Goal: Navigation & Orientation: Locate item on page

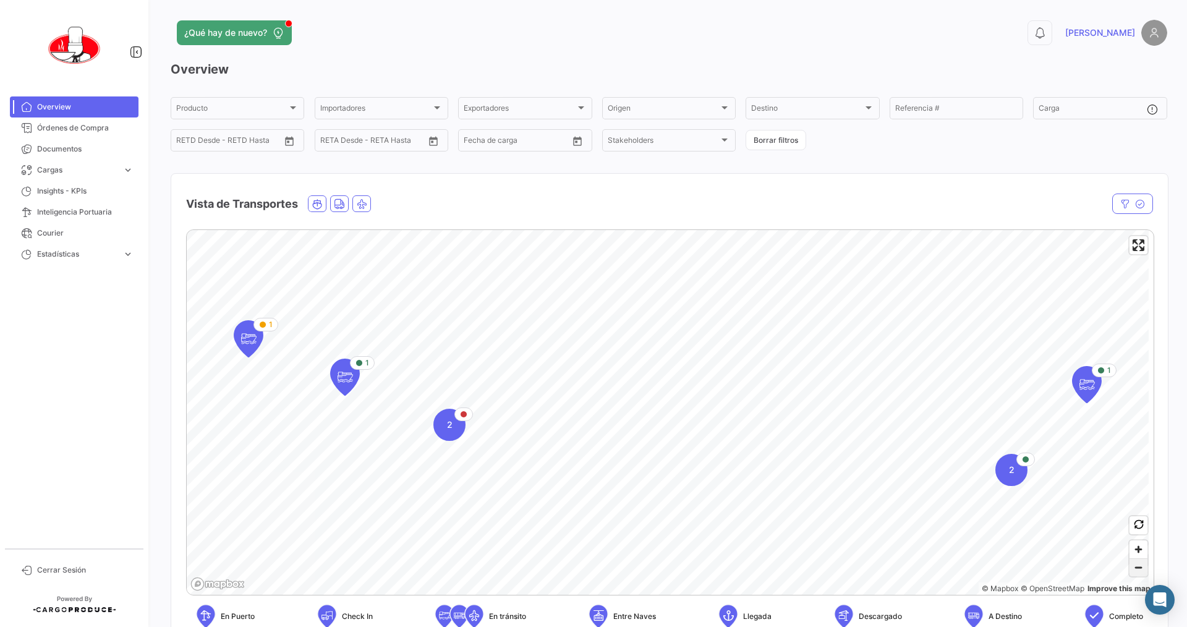
click at [1130, 573] on span "Zoom out" at bounding box center [1139, 567] width 18 height 17
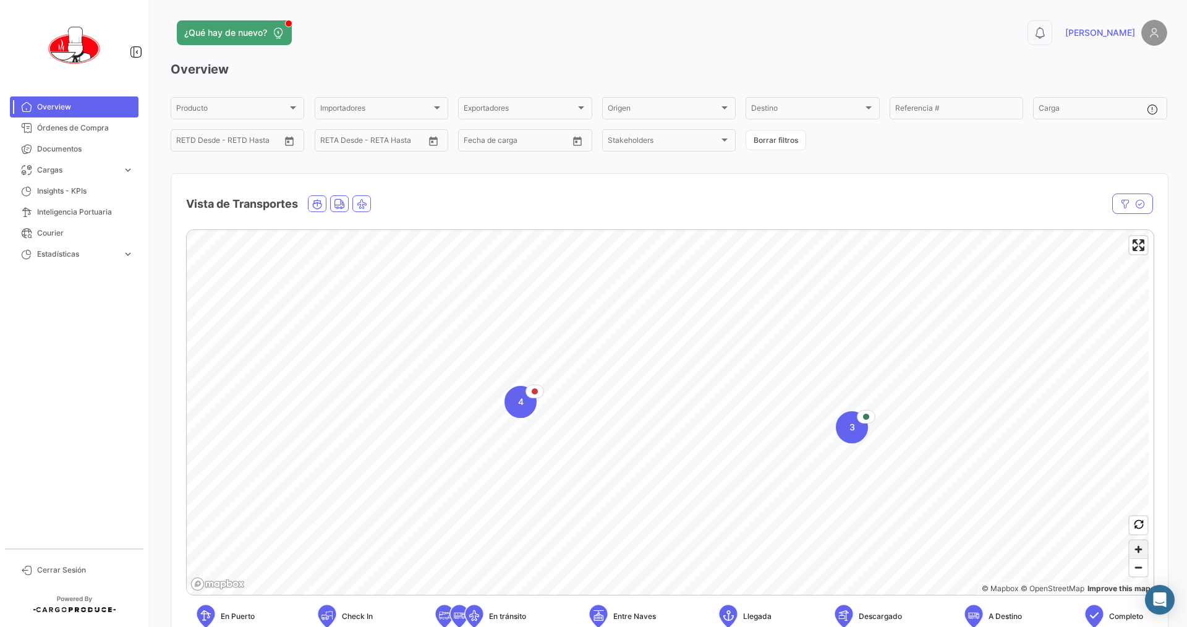
click at [1132, 557] on span "Zoom in" at bounding box center [1139, 549] width 18 height 18
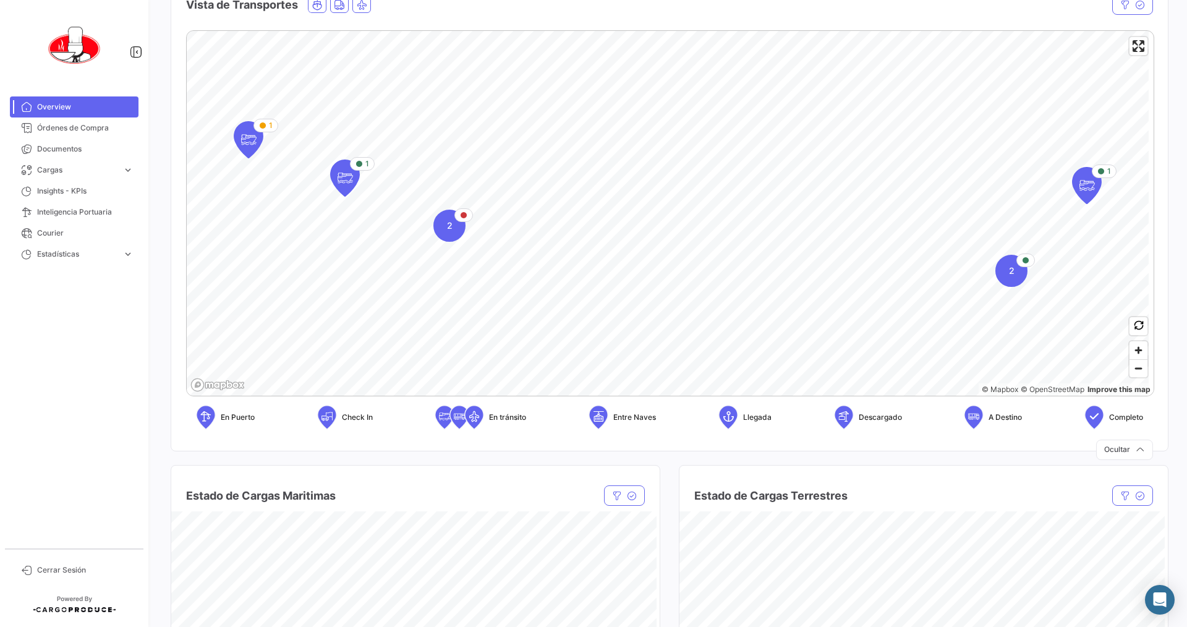
scroll to position [186, 0]
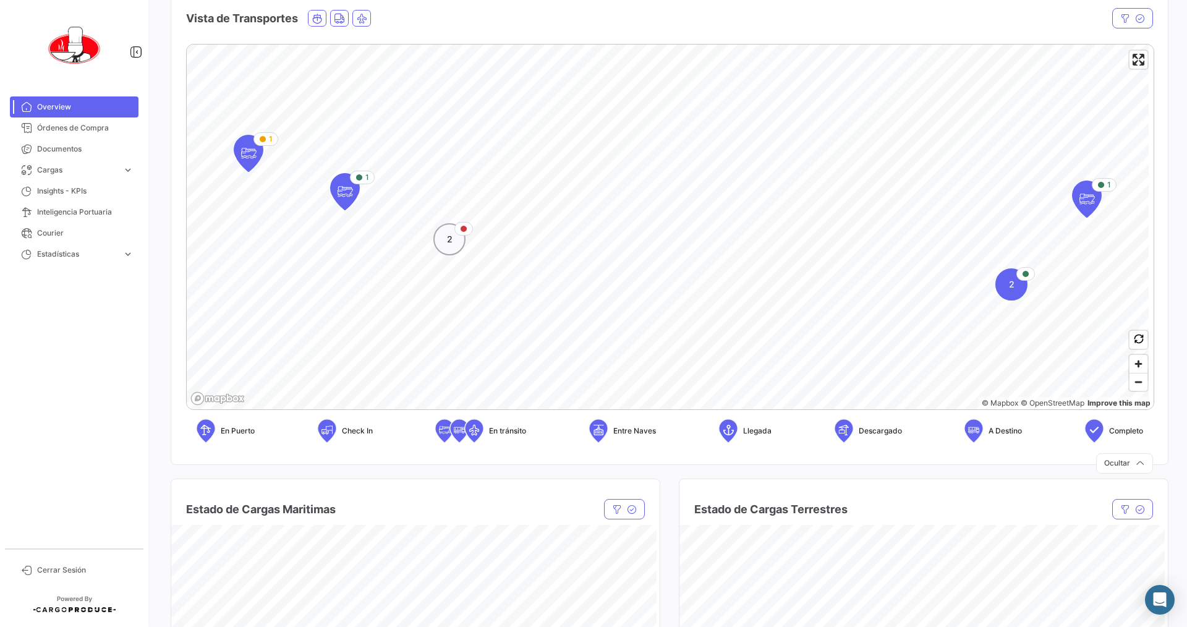
click at [450, 243] on span "2" at bounding box center [450, 239] width 6 height 12
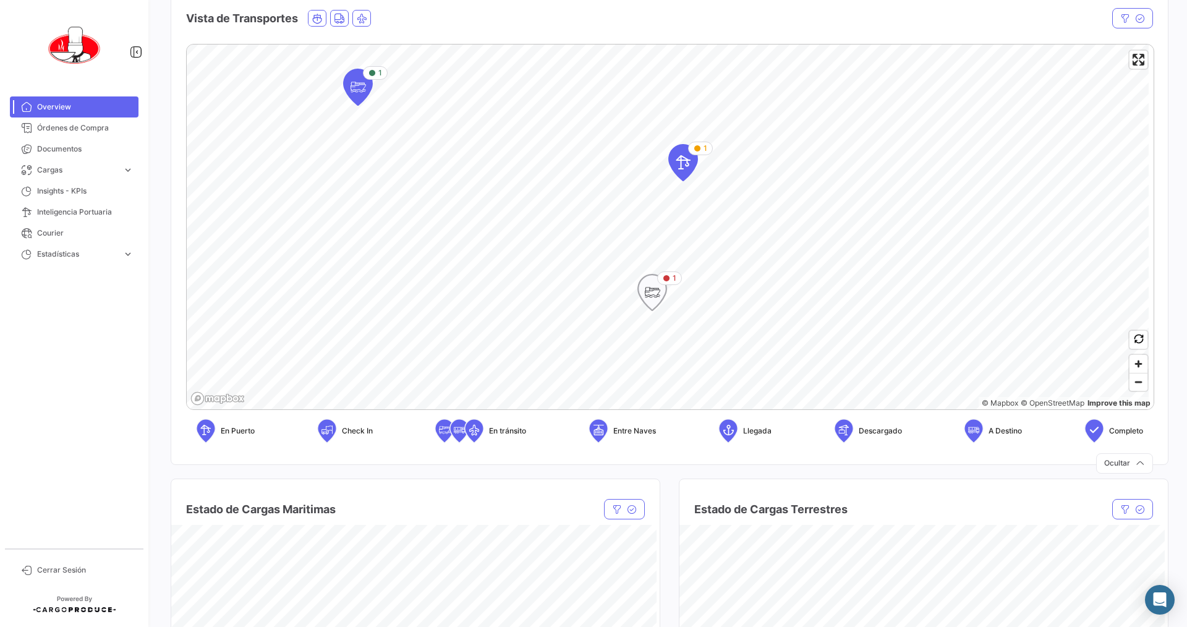
click at [650, 297] on icon "Map marker" at bounding box center [652, 293] width 17 height 26
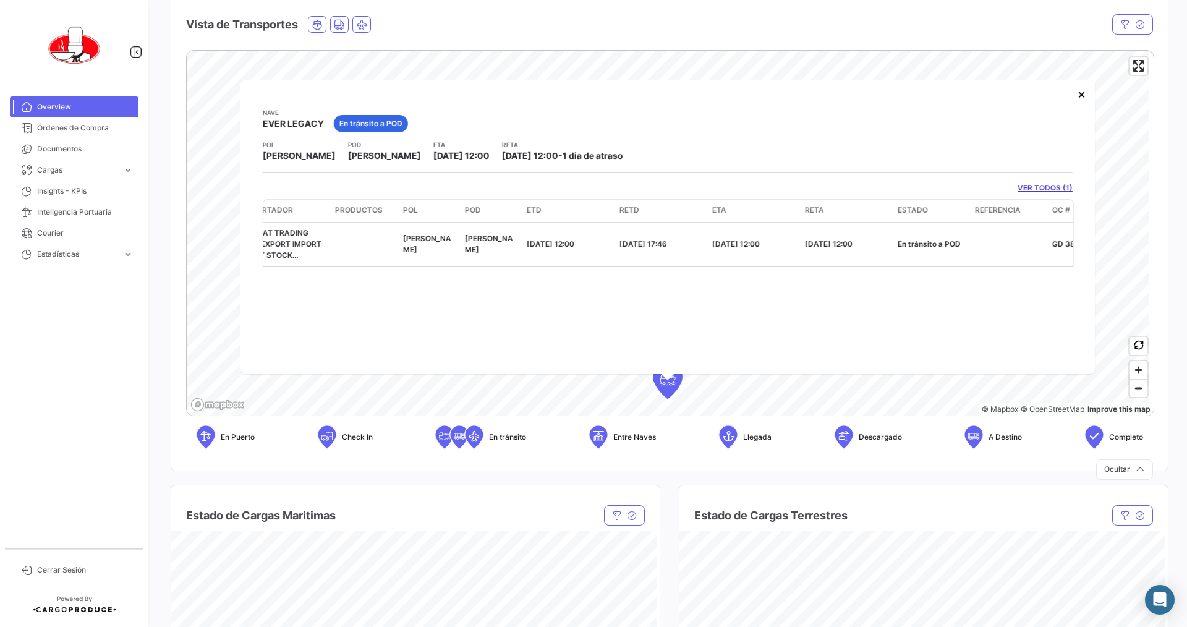
scroll to position [0, 116]
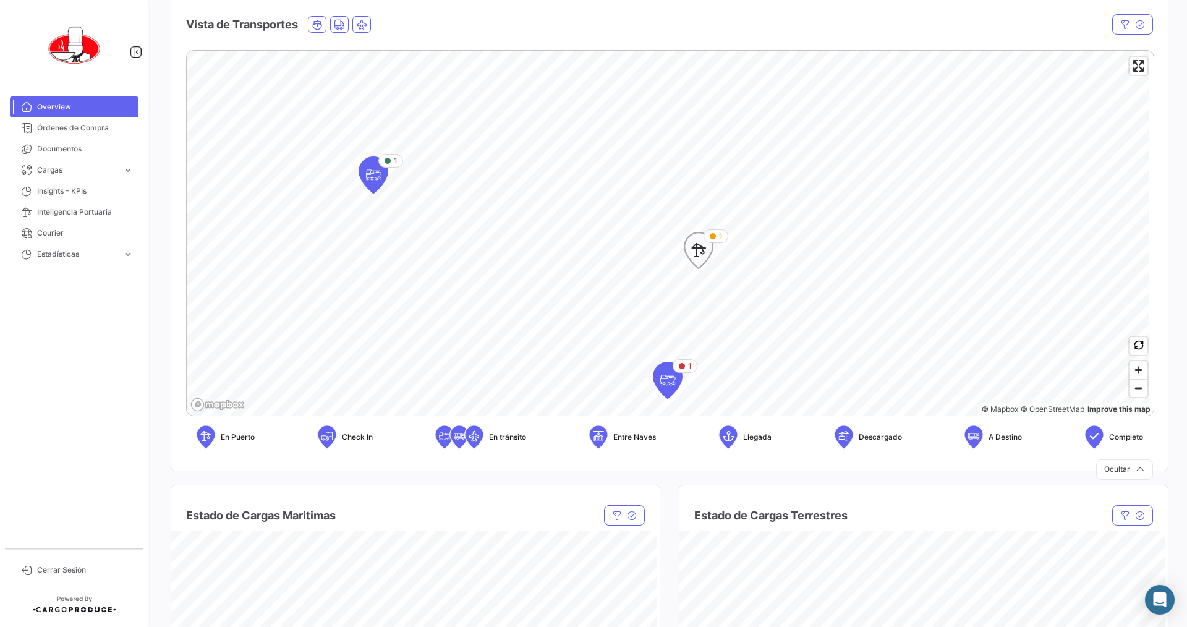
click at [706, 254] on icon "Map marker" at bounding box center [698, 250] width 17 height 26
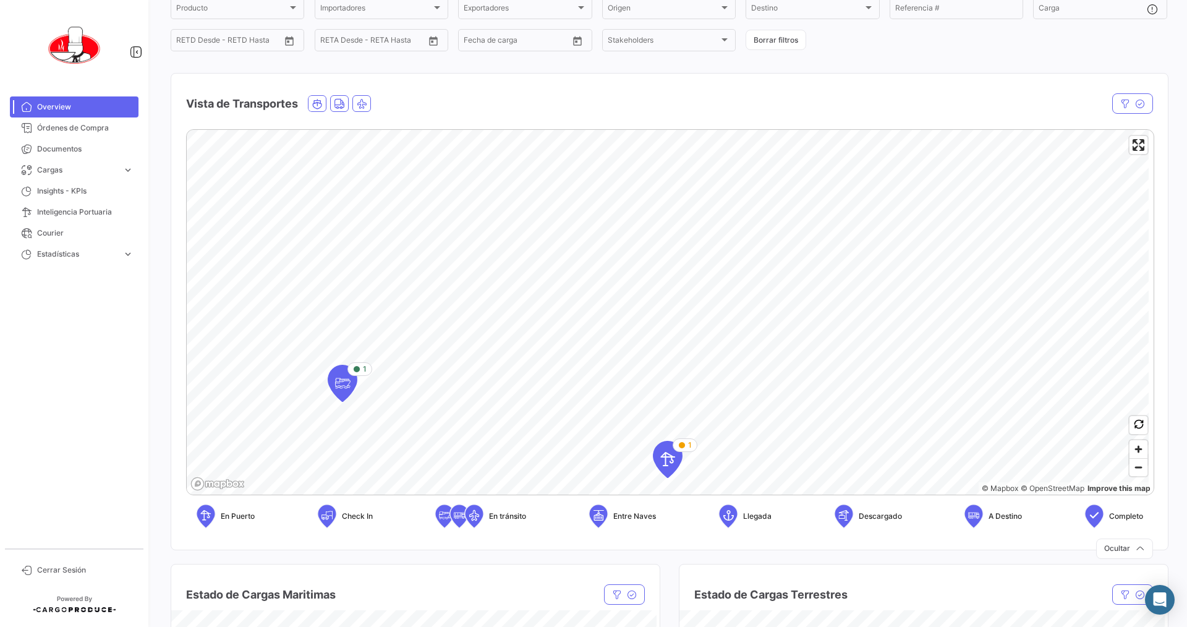
scroll to position [186, 0]
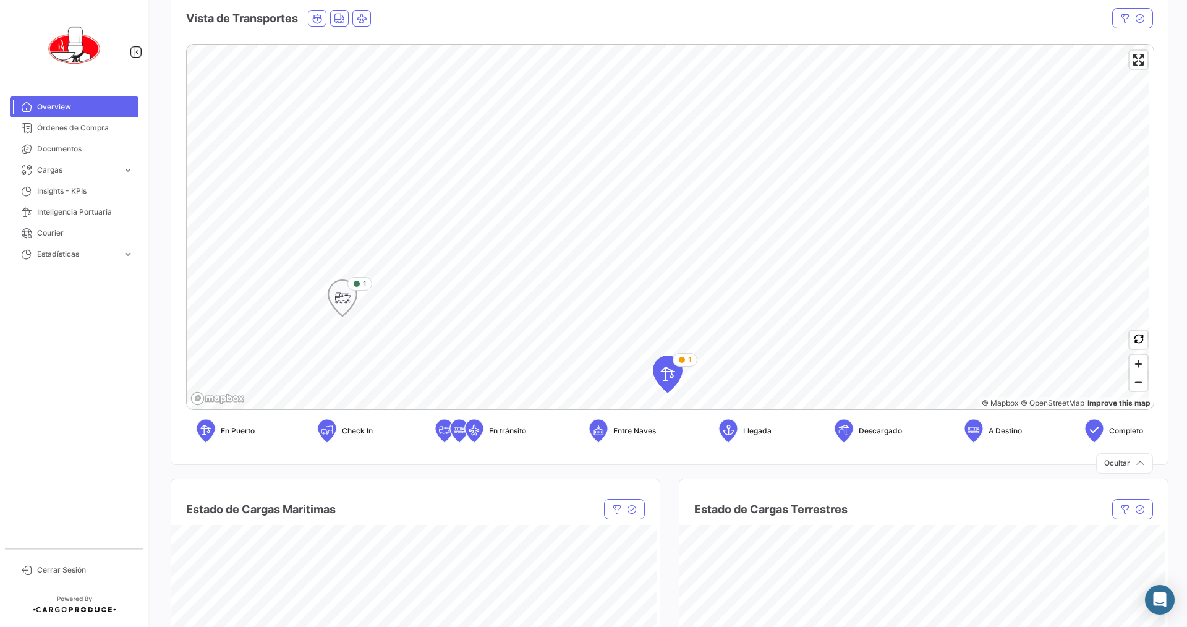
click at [343, 294] on icon "Map marker" at bounding box center [342, 298] width 17 height 26
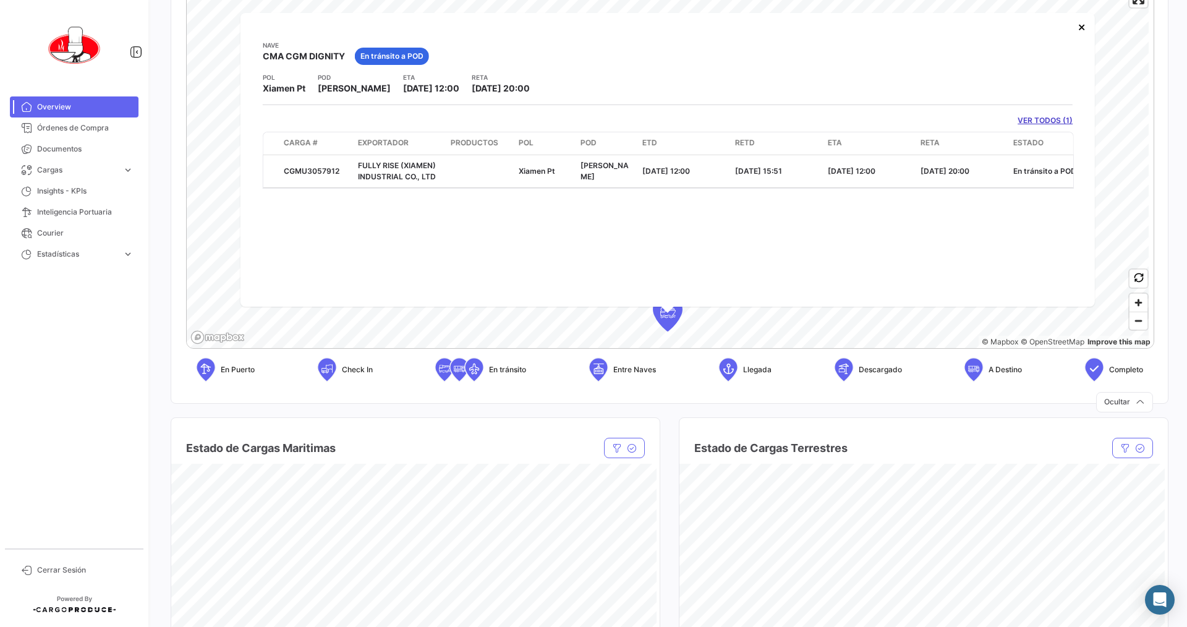
scroll to position [0, 101]
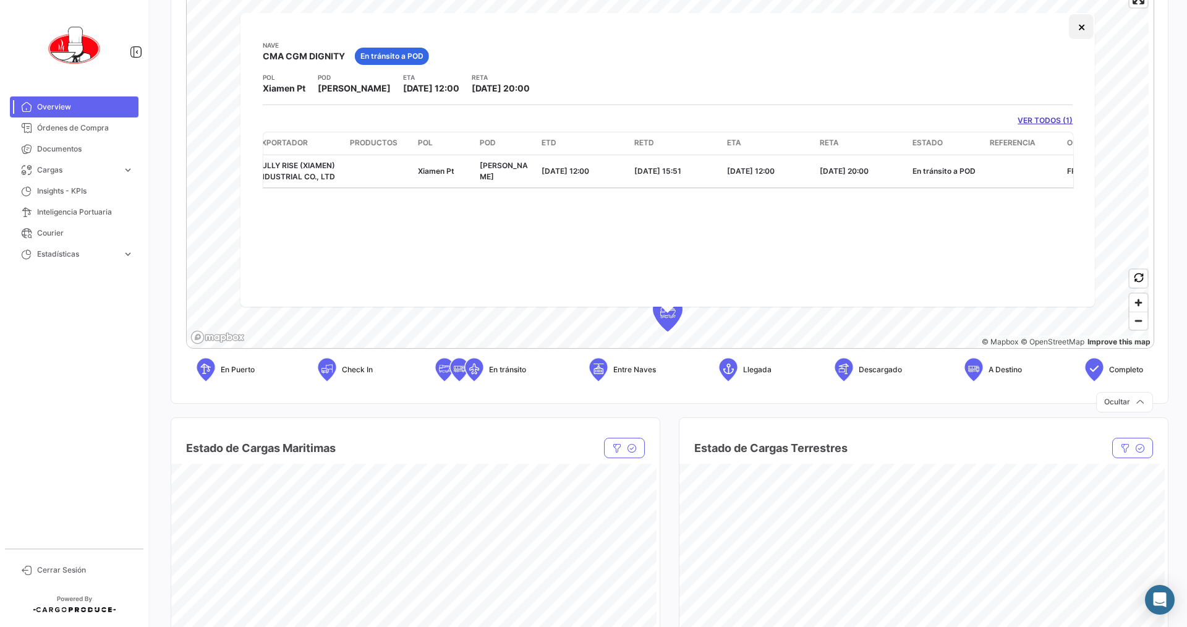
click at [1082, 28] on button "×" at bounding box center [1081, 26] width 25 height 25
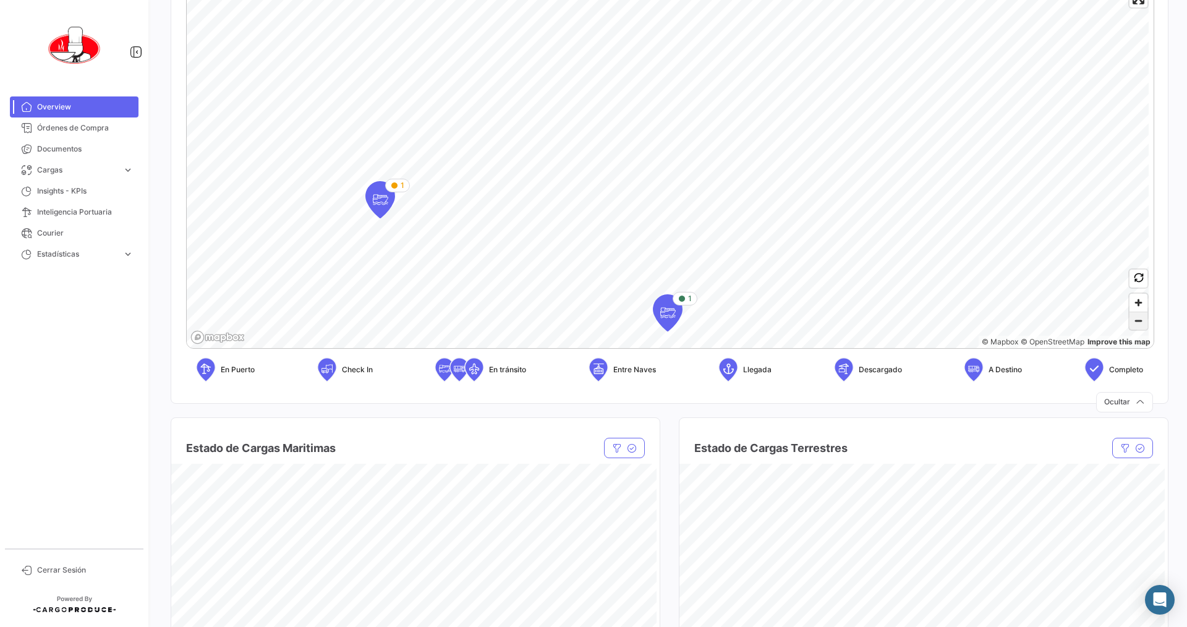
click at [1137, 323] on span "Zoom out" at bounding box center [1139, 320] width 18 height 17
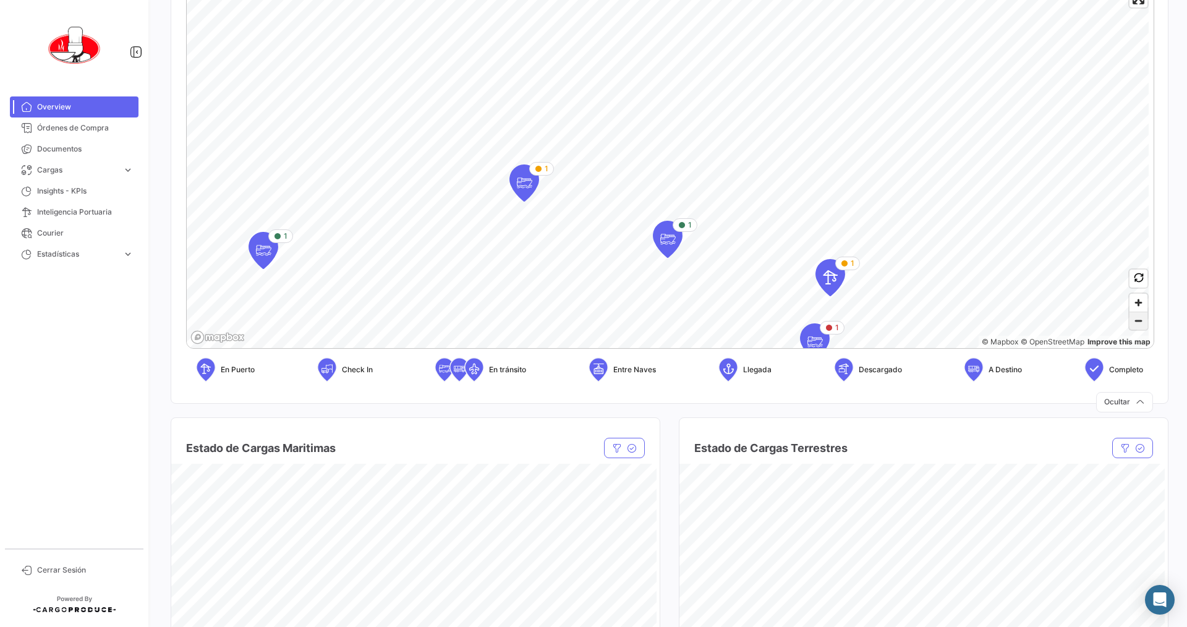
click at [1132, 323] on span "Zoom out" at bounding box center [1139, 320] width 18 height 17
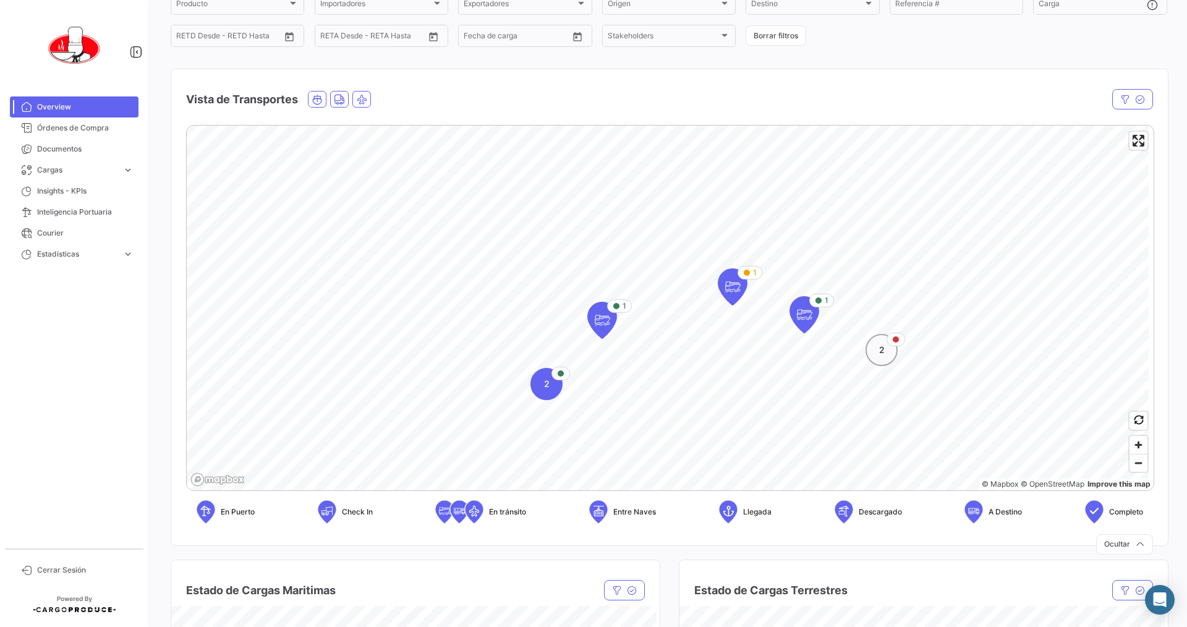
scroll to position [123, 0]
